Goal: Task Accomplishment & Management: Complete application form

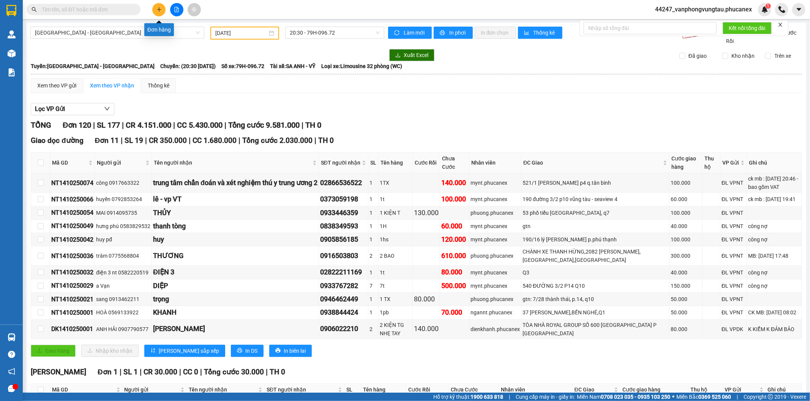
click at [162, 6] on button at bounding box center [158, 9] width 13 height 13
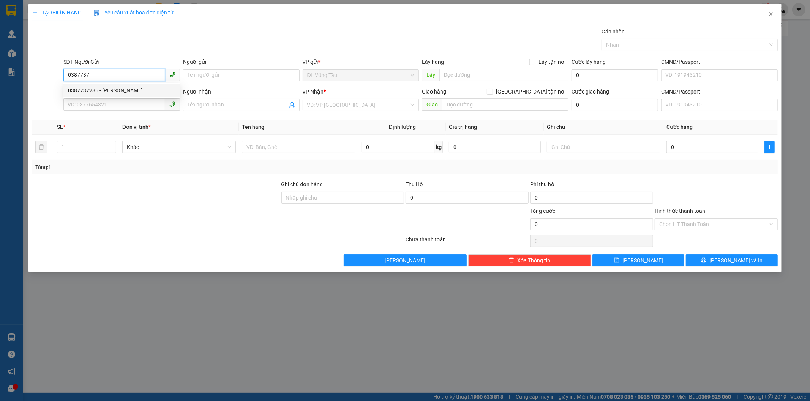
click at [129, 92] on div "0387737285 - CẢNH TUẤN" at bounding box center [121, 90] width 107 height 8
type input "0387737285"
type input "CẢNH TUẤN"
type input "0945484847"
type input "NGUYỆT"
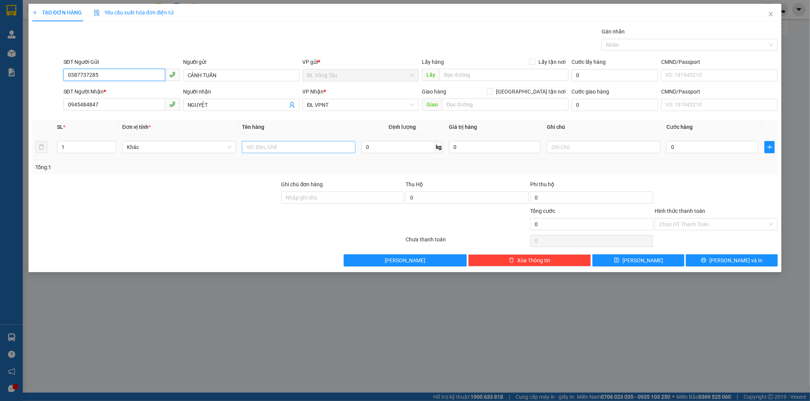
type input "0387737285"
click at [282, 147] on input "text" at bounding box center [299, 147] width 114 height 12
type input "1TG"
click at [684, 148] on input "0" at bounding box center [713, 147] width 92 height 12
type input "3"
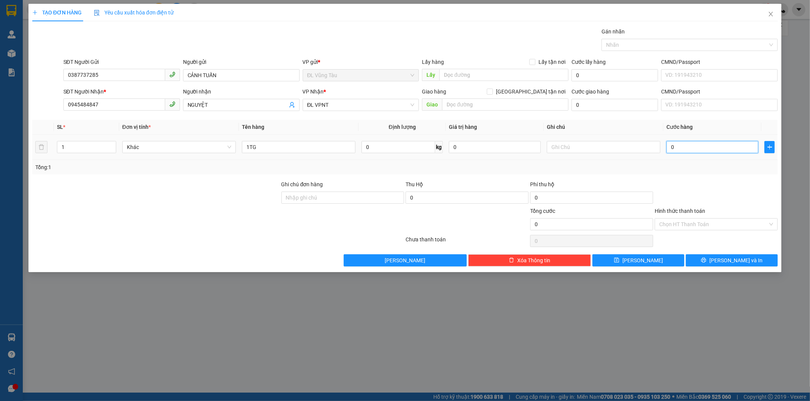
type input "3"
type input "30"
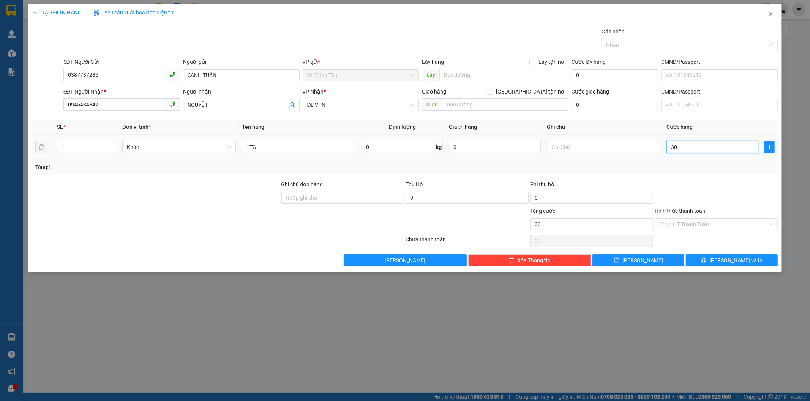
type input "300"
type input "3.000"
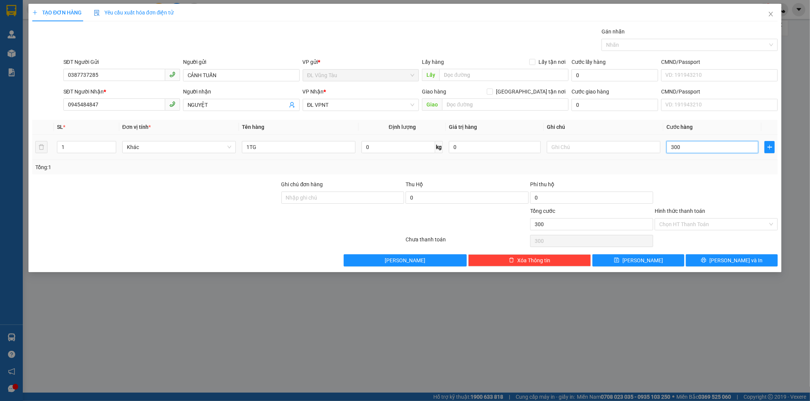
type input "3.000"
type input "30.000"
click at [679, 185] on div at bounding box center [716, 193] width 125 height 27
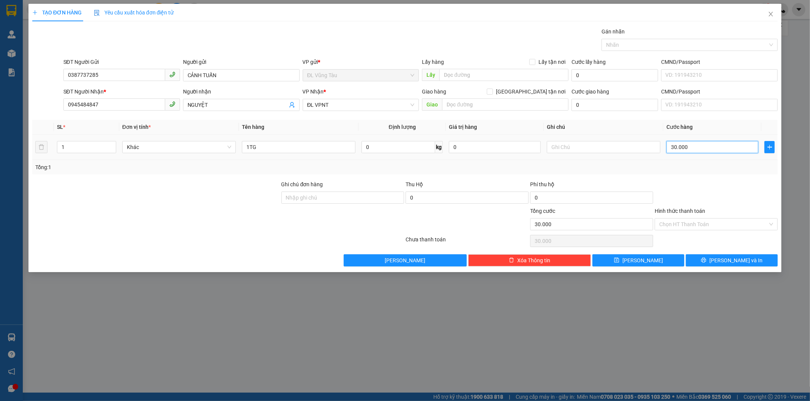
click at [680, 149] on input "30.000" at bounding box center [713, 147] width 92 height 12
click at [694, 208] on label "Hình thức thanh toán" at bounding box center [680, 211] width 51 height 6
click at [694, 218] on input "Hình thức thanh toán" at bounding box center [713, 223] width 109 height 11
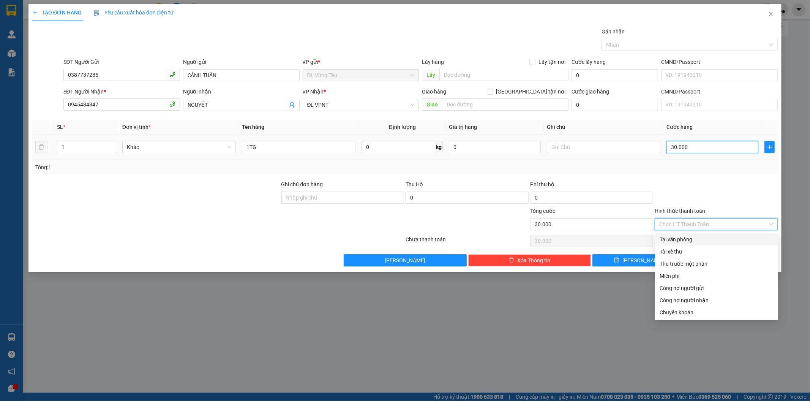
click at [692, 143] on input "30.000" at bounding box center [713, 147] width 92 height 12
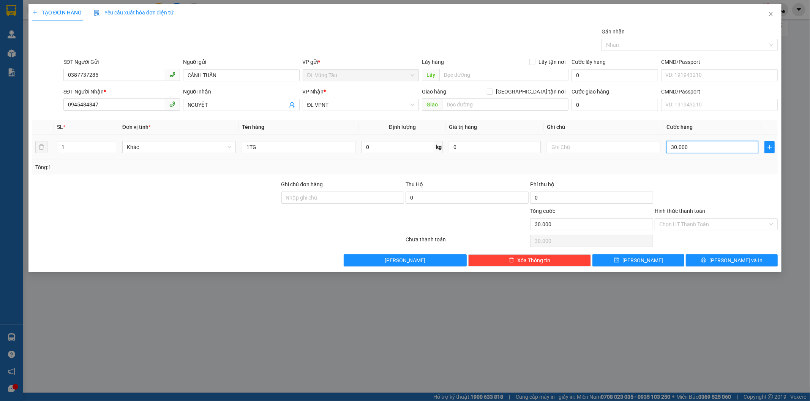
type input "3"
type input "35"
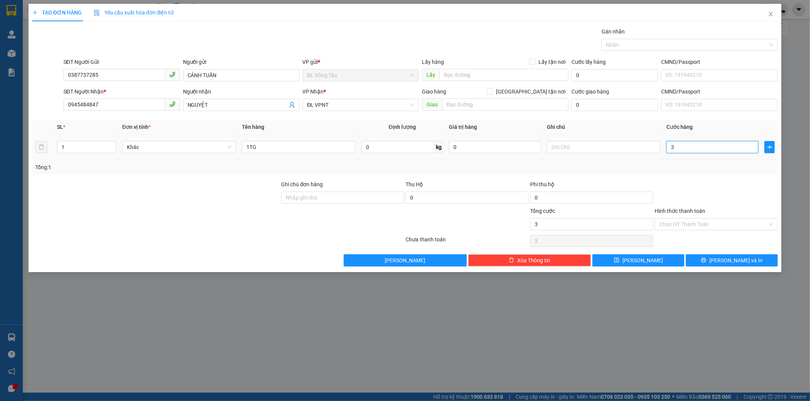
type input "35"
type input "350"
type input "3.500"
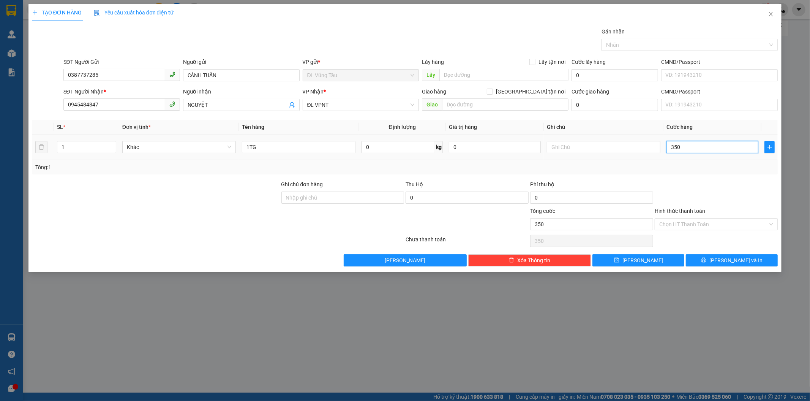
type input "3.500"
type input "35.000"
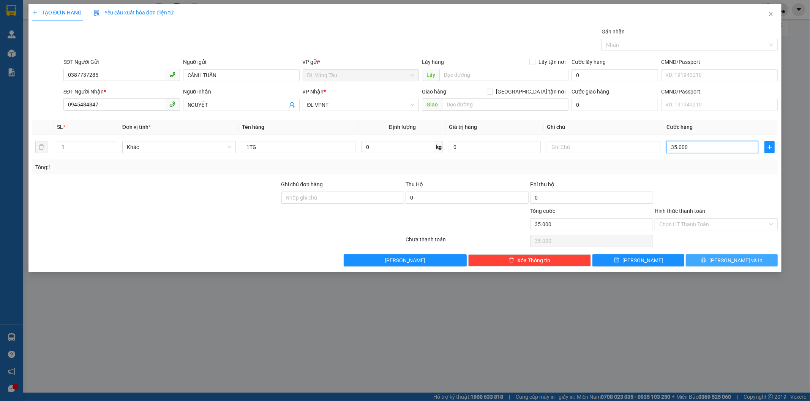
type input "35.000"
click at [706, 262] on button "Lưu và In" at bounding box center [732, 260] width 92 height 12
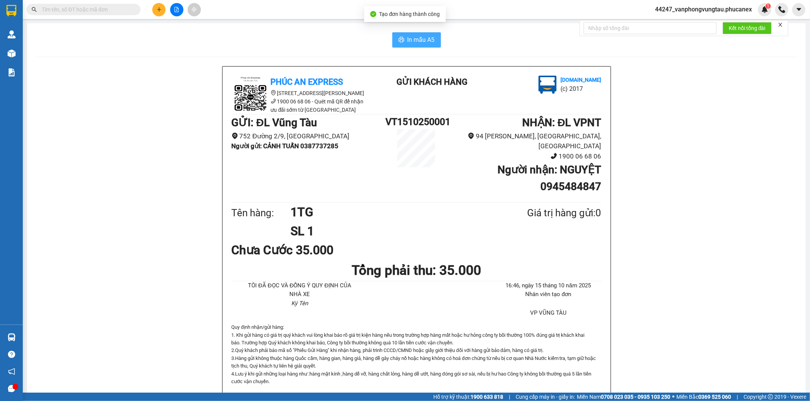
click at [418, 36] on span "In mẫu A5" at bounding box center [421, 39] width 27 height 9
click at [421, 44] on button "In mẫu A5" at bounding box center [416, 39] width 49 height 15
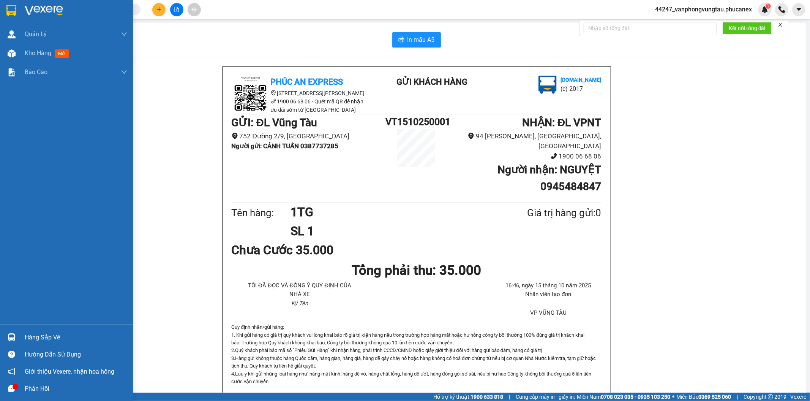
click at [16, 7] on img at bounding box center [11, 10] width 10 height 11
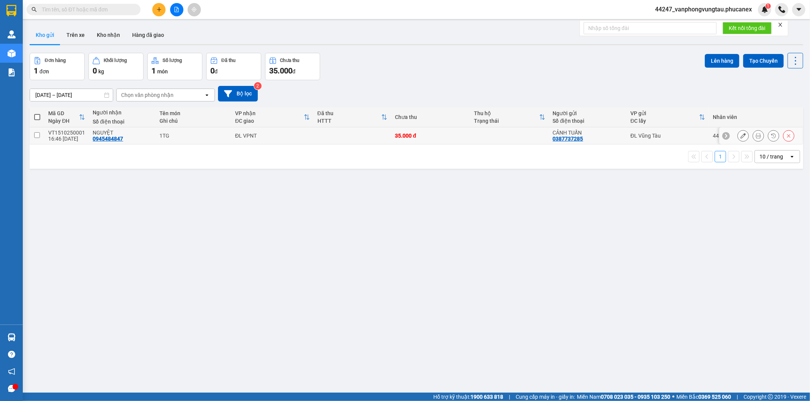
click at [36, 134] on input "checkbox" at bounding box center [37, 135] width 6 height 6
checkbox input "true"
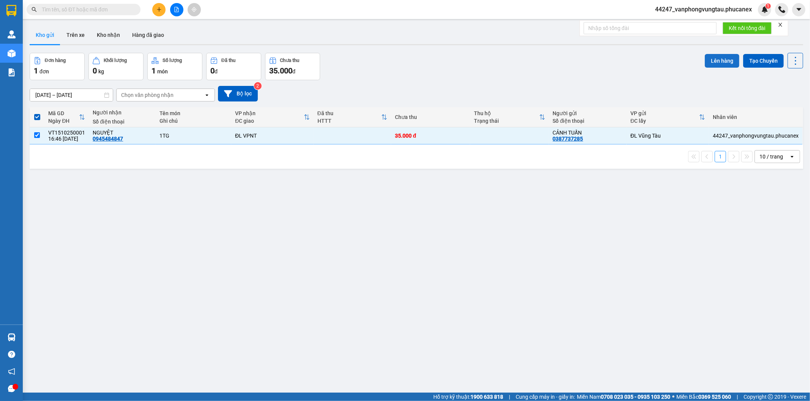
click at [705, 61] on button "Lên hàng" at bounding box center [722, 61] width 35 height 14
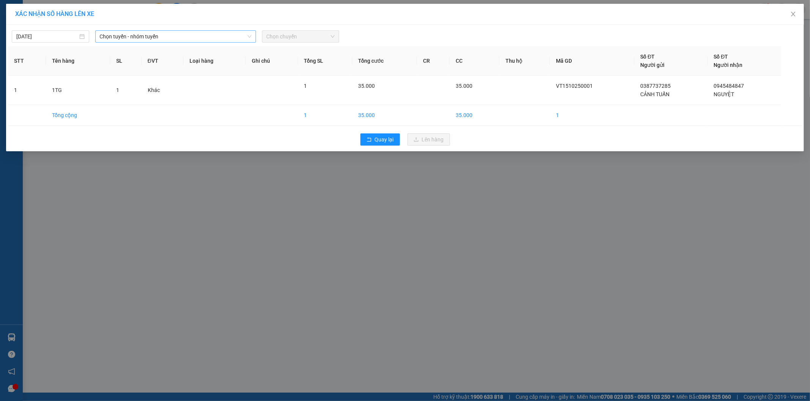
click at [162, 37] on span "Chọn tuyến - nhóm tuyến" at bounding box center [176, 36] width 152 height 11
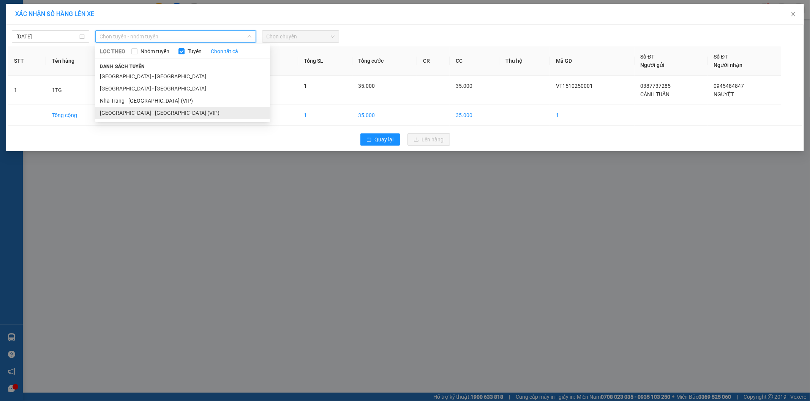
click at [134, 115] on li "Sài Gòn - Nha Trang (VIP)" at bounding box center [182, 113] width 175 height 12
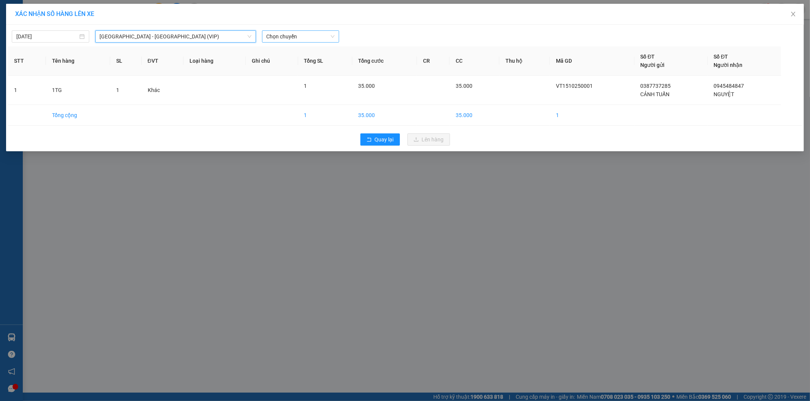
click at [292, 35] on span "Chọn chuyến" at bounding box center [301, 36] width 68 height 11
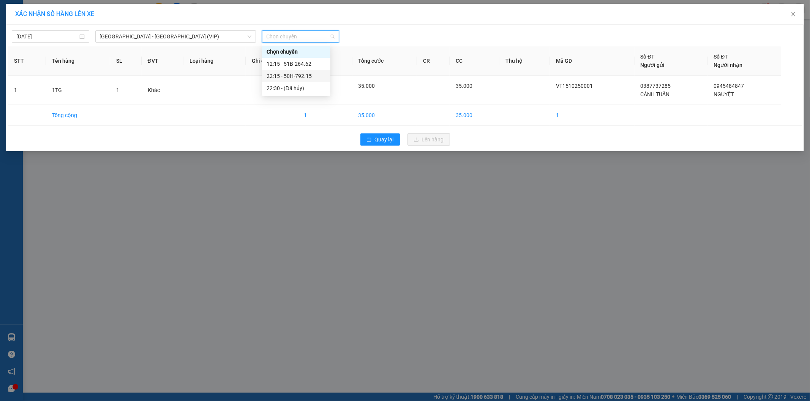
click at [291, 74] on div "22:15 - 50H-792.15" at bounding box center [296, 76] width 59 height 8
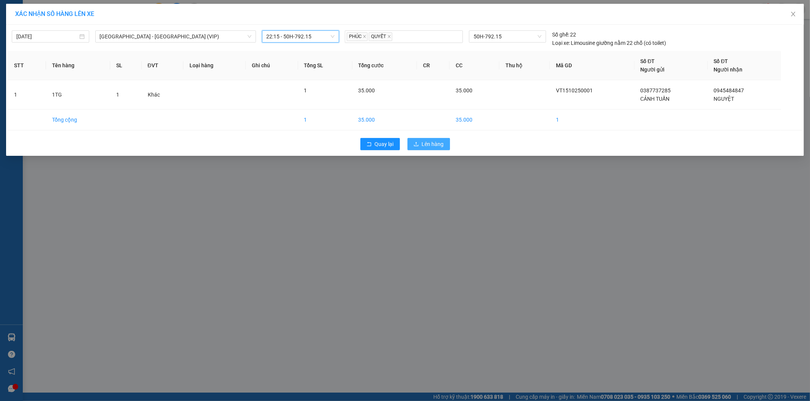
click at [428, 142] on span "Lên hàng" at bounding box center [433, 144] width 22 height 8
